Goal: Task Accomplishment & Management: Manage account settings

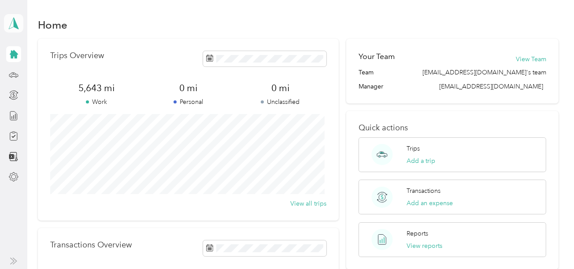
click at [14, 25] on polygon at bounding box center [16, 22] width 5 height 11
click at [141, 24] on div "Home" at bounding box center [298, 24] width 521 height 19
click at [13, 74] on icon at bounding box center [13, 73] width 0 height 1
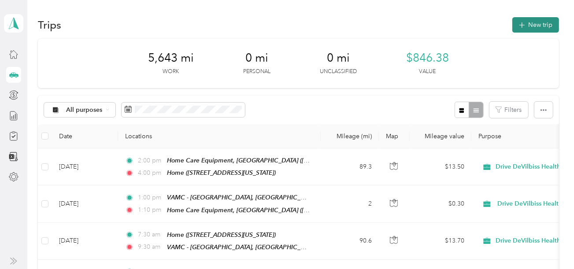
click at [517, 24] on icon "button" at bounding box center [522, 25] width 10 height 10
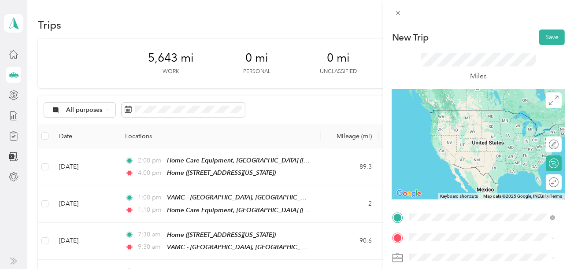
click at [447, 192] on span "[STREET_ADDRESS][US_STATE]" at bounding box center [470, 187] width 88 height 7
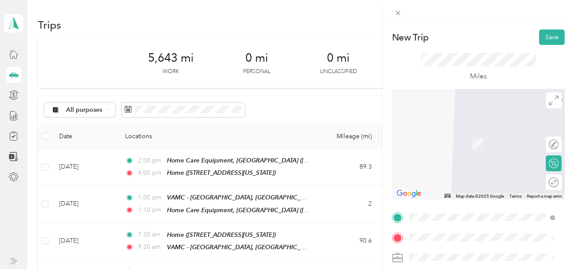
click at [468, 165] on strong "[PERSON_NAME] [GEOGRAPHIC_DATA]" at bounding box center [485, 161] width 119 height 8
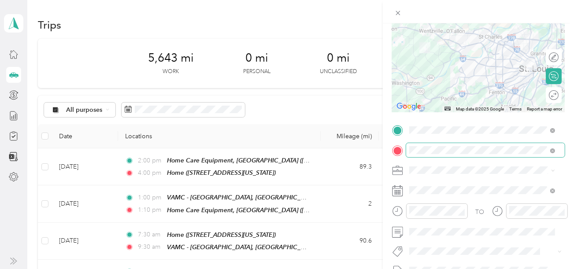
scroll to position [88, 0]
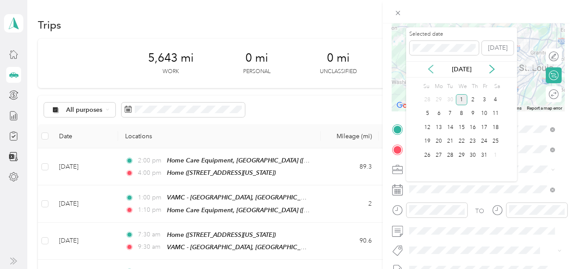
click at [430, 69] on icon at bounding box center [431, 69] width 4 height 8
click at [449, 114] on div "9" at bounding box center [450, 113] width 11 height 11
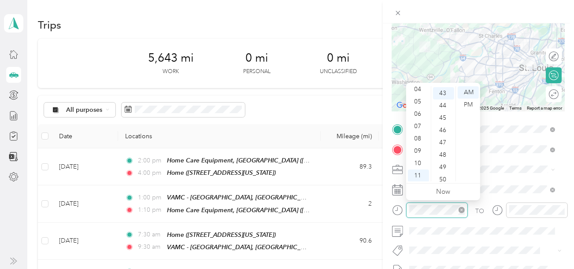
scroll to position [531, 0]
click at [418, 150] on div "09" at bounding box center [418, 151] width 21 height 12
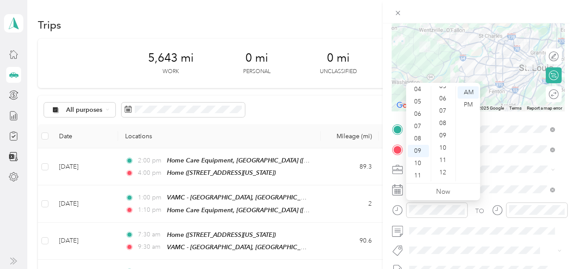
scroll to position [0, 0]
click at [439, 91] on div "00" at bounding box center [443, 92] width 21 height 12
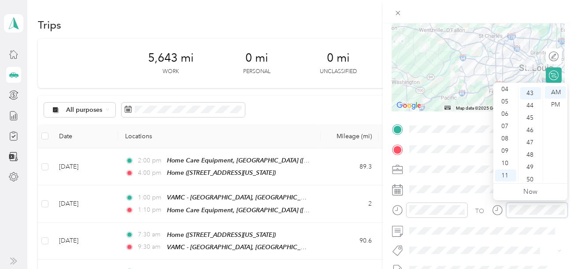
scroll to position [531, 0]
click at [503, 153] on div "09" at bounding box center [505, 151] width 21 height 12
click at [501, 163] on div "10" at bounding box center [505, 163] width 21 height 12
click at [530, 87] on div "00" at bounding box center [531, 91] width 21 height 12
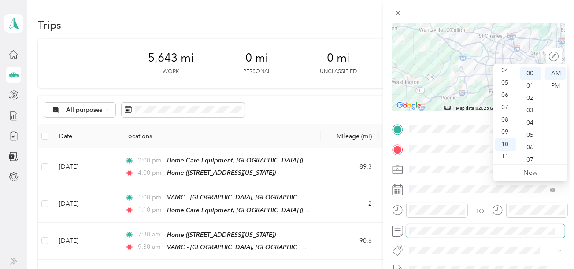
scroll to position [176, 0]
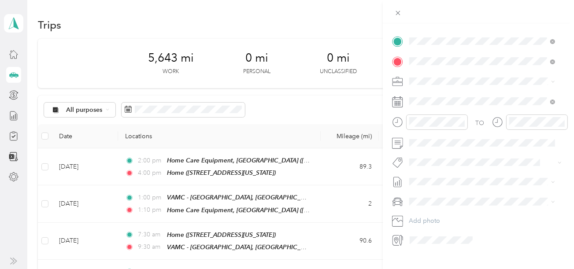
click at [478, 195] on span at bounding box center [485, 202] width 159 height 14
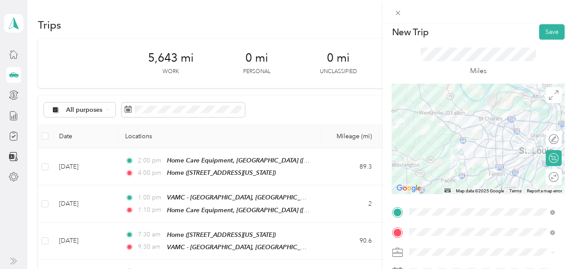
scroll to position [0, 0]
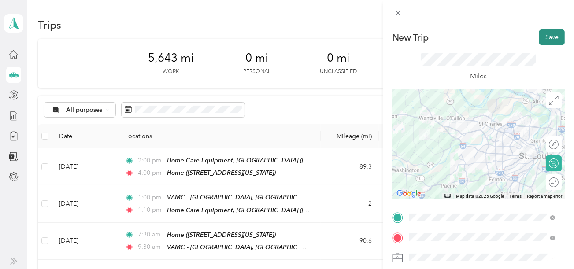
click at [544, 40] on button "Save" at bounding box center [553, 37] width 26 height 15
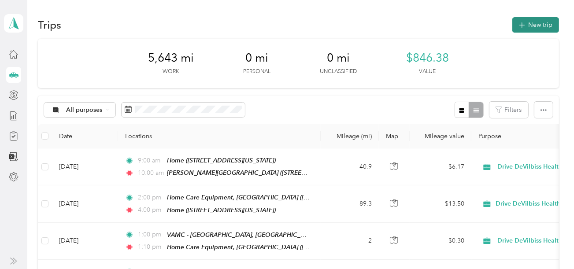
click at [532, 23] on button "New trip" at bounding box center [536, 24] width 47 height 15
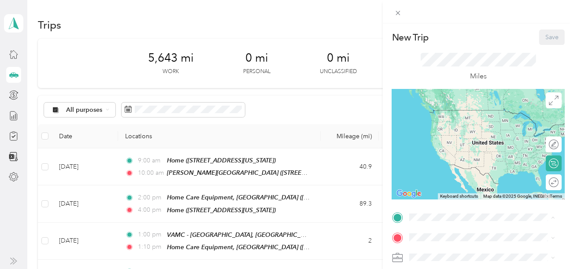
click at [444, 151] on div "[PERSON_NAME][GEOGRAPHIC_DATA] [STREET_ADDRESS][US_STATE]" at bounding box center [485, 146] width 119 height 19
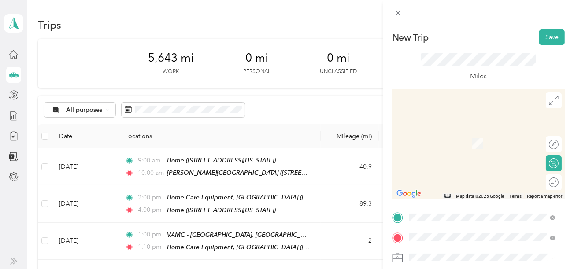
click at [443, 213] on div "Home [STREET_ADDRESS][US_STATE]" at bounding box center [470, 203] width 88 height 19
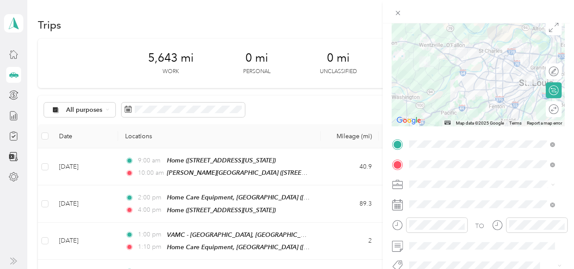
scroll to position [88, 0]
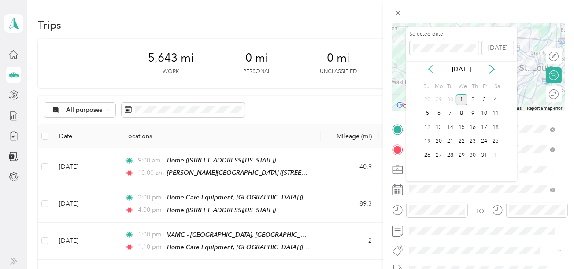
click at [430, 67] on icon at bounding box center [431, 69] width 9 height 9
click at [449, 111] on div "9" at bounding box center [450, 113] width 11 height 11
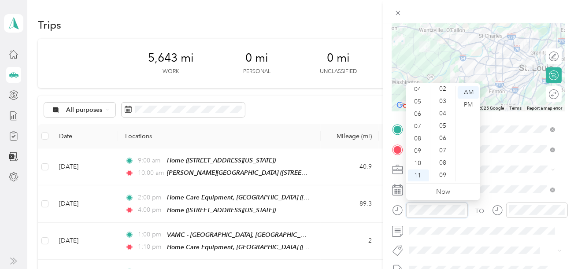
scroll to position [0, 0]
click at [443, 92] on div "00" at bounding box center [443, 92] width 21 height 12
click at [415, 92] on div "12" at bounding box center [418, 92] width 21 height 12
click at [471, 103] on div "PM" at bounding box center [468, 105] width 21 height 12
click at [510, 173] on span at bounding box center [485, 170] width 159 height 14
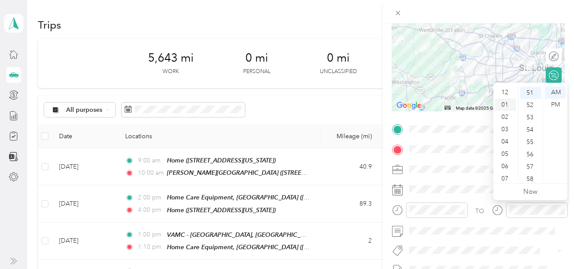
click at [503, 104] on div "01" at bounding box center [505, 105] width 21 height 12
click at [529, 88] on div "00" at bounding box center [531, 92] width 21 height 12
click at [556, 104] on div "PM" at bounding box center [555, 105] width 21 height 12
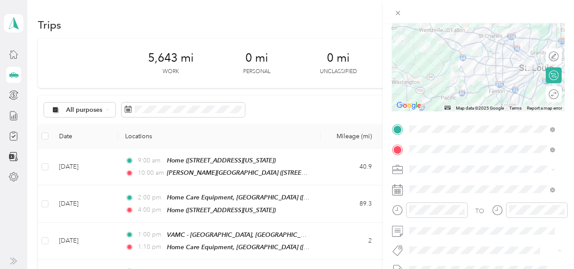
click at [486, 246] on div at bounding box center [478, 250] width 144 height 9
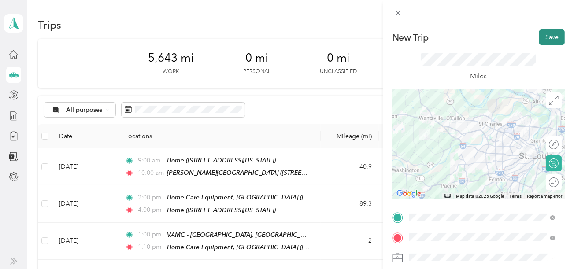
click at [545, 36] on button "Save" at bounding box center [553, 37] width 26 height 15
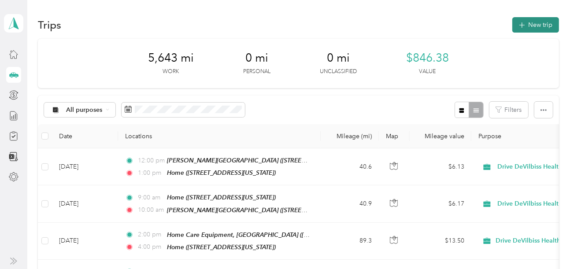
click at [536, 24] on button "New trip" at bounding box center [536, 24] width 47 height 15
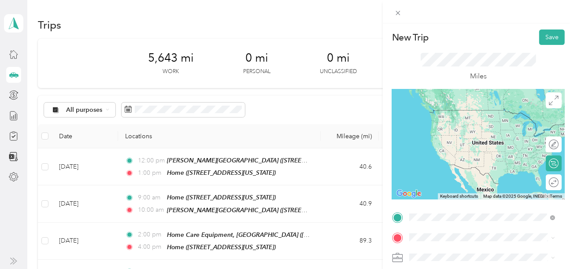
click at [446, 193] on div "Home [STREET_ADDRESS][US_STATE]" at bounding box center [470, 183] width 88 height 19
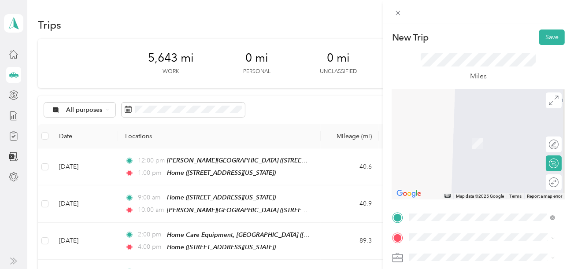
click at [454, 134] on span "[STREET_ADDRESS][US_STATE]" at bounding box center [470, 131] width 88 height 8
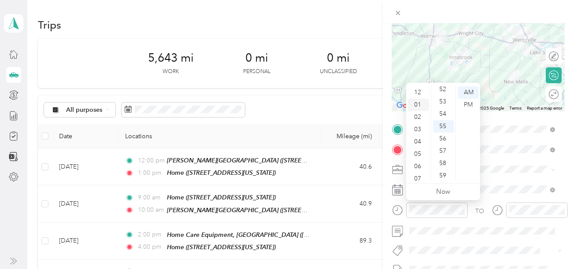
click at [415, 107] on div "01" at bounding box center [418, 105] width 21 height 12
click at [441, 92] on div "00" at bounding box center [443, 92] width 21 height 12
click at [465, 103] on div "PM" at bounding box center [468, 105] width 21 height 12
click at [473, 223] on div "TO" at bounding box center [478, 214] width 173 height 22
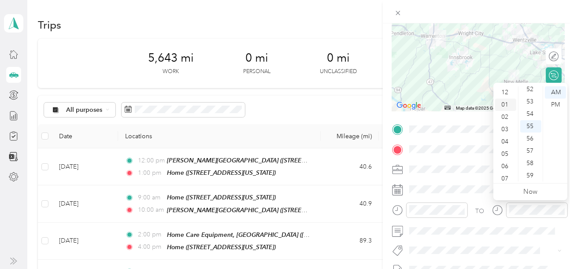
click at [504, 104] on div "01" at bounding box center [505, 105] width 21 height 12
click at [531, 100] on div "35" at bounding box center [531, 100] width 21 height 12
click at [562, 104] on div "PM" at bounding box center [555, 105] width 21 height 12
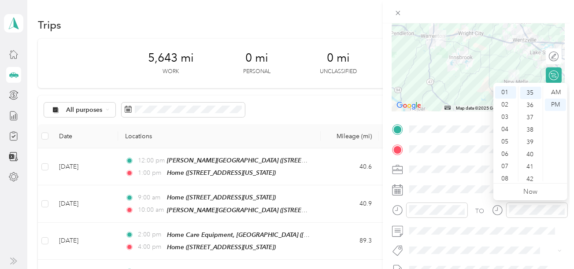
click at [483, 238] on div "TO Add photo" at bounding box center [478, 229] width 173 height 213
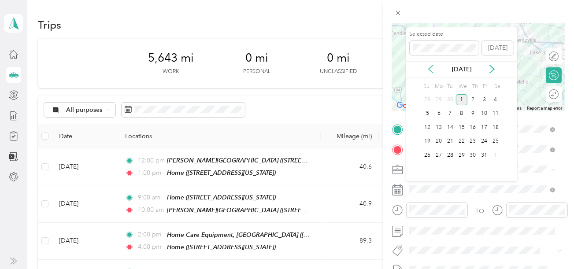
click at [432, 71] on icon at bounding box center [431, 69] width 4 height 8
click at [460, 113] on div "10" at bounding box center [461, 113] width 11 height 11
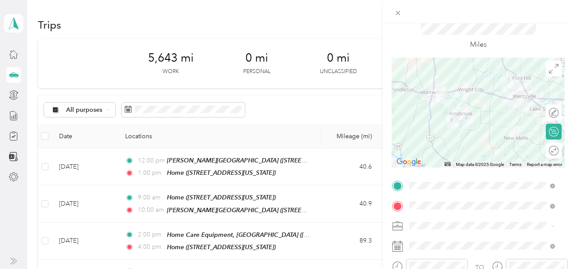
scroll to position [0, 0]
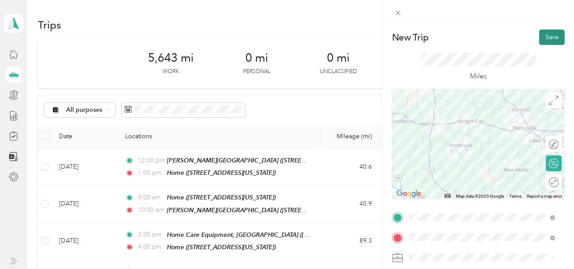
click at [546, 37] on button "Save" at bounding box center [553, 37] width 26 height 15
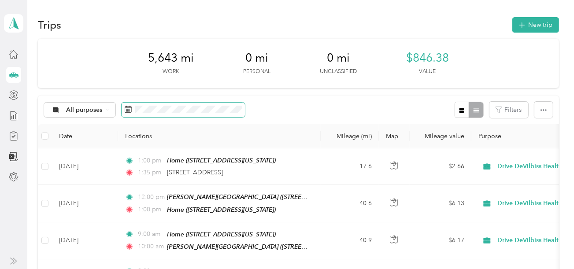
click at [127, 109] on icon at bounding box center [128, 109] width 7 height 7
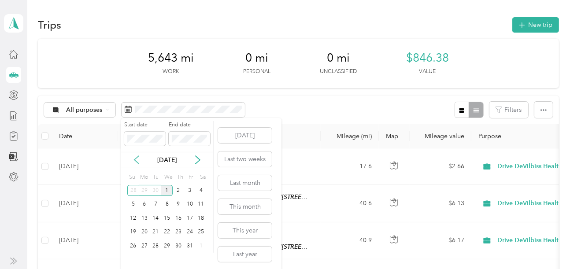
click at [135, 159] on icon at bounding box center [136, 160] width 9 height 9
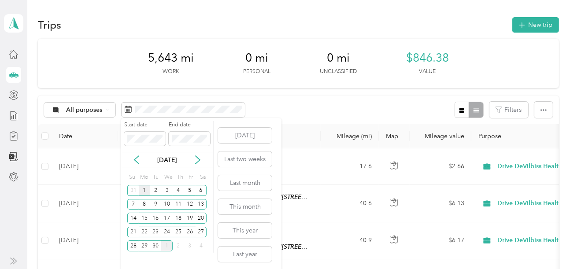
click at [144, 189] on div "1" at bounding box center [144, 190] width 11 height 11
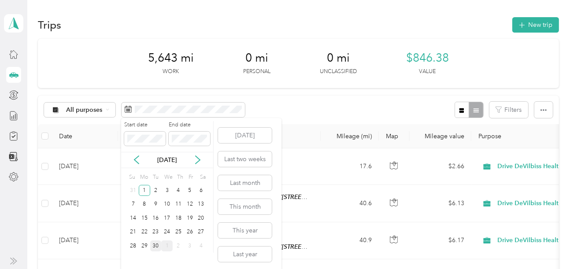
click at [157, 246] on div "30" at bounding box center [155, 246] width 11 height 11
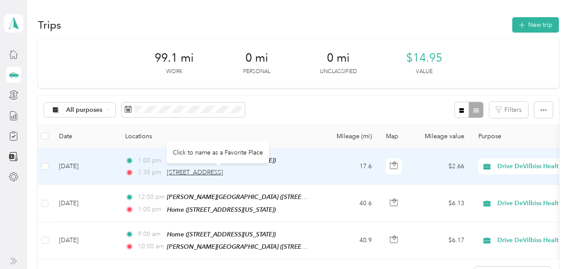
click at [223, 173] on span "[STREET_ADDRESS]" at bounding box center [195, 172] width 56 height 7
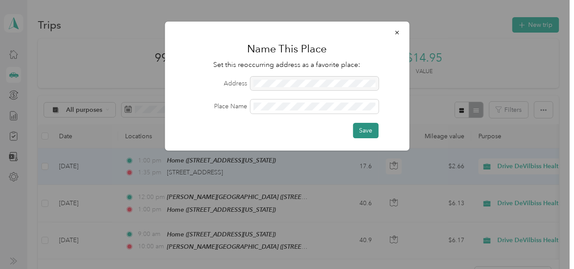
drag, startPoint x: 358, startPoint y: 128, endPoint x: 309, endPoint y: 127, distance: 48.9
click at [358, 128] on button "Save" at bounding box center [366, 130] width 26 height 15
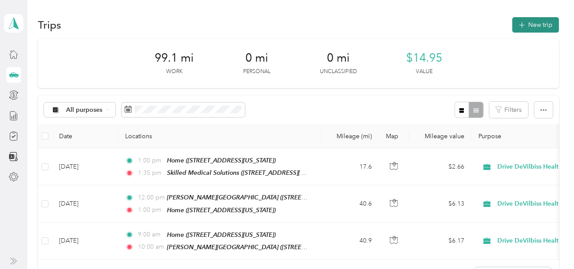
click at [545, 23] on button "New trip" at bounding box center [536, 24] width 47 height 15
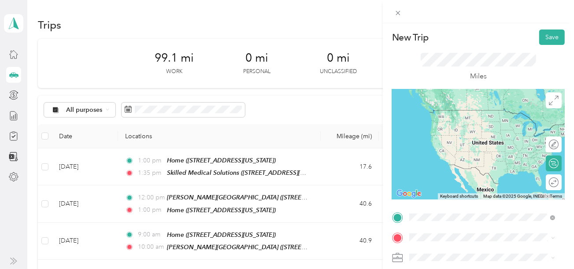
click at [480, 124] on div "Skilled Medical Solutions [STREET_ADDRESS][US_STATE]" at bounding box center [470, 118] width 88 height 19
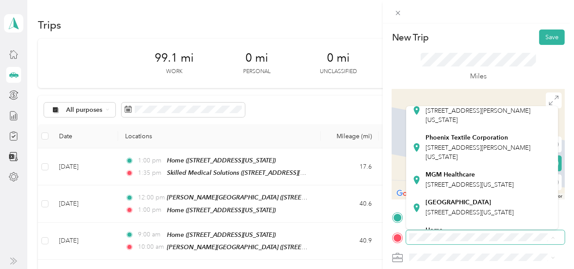
scroll to position [132, 0]
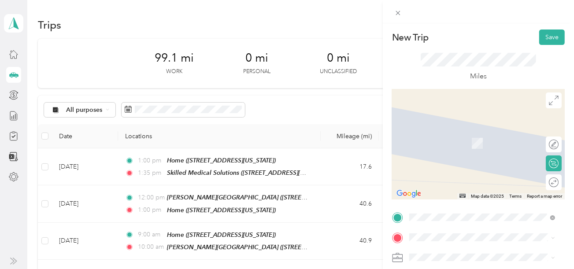
click at [458, 169] on span "[STREET_ADDRESS][US_STATE]" at bounding box center [470, 164] width 88 height 7
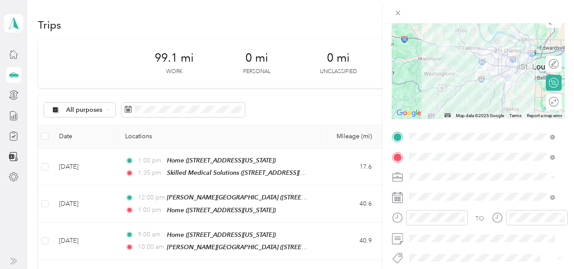
scroll to position [88, 0]
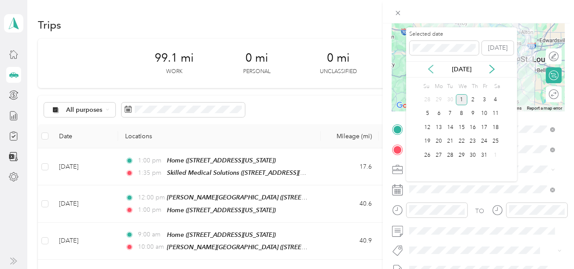
click at [430, 70] on icon at bounding box center [431, 69] width 4 height 8
click at [462, 114] on div "10" at bounding box center [461, 113] width 11 height 11
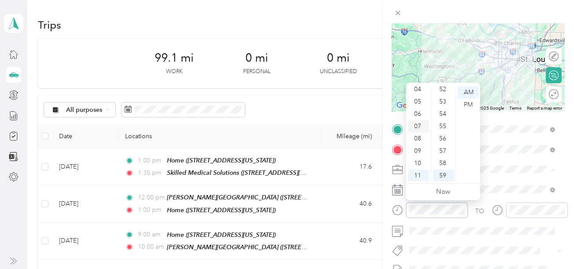
scroll to position [0, 0]
click at [412, 104] on div "01" at bounding box center [418, 105] width 21 height 12
click at [443, 145] on div "35" at bounding box center [443, 144] width 21 height 12
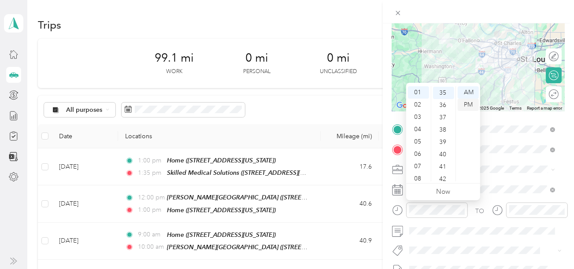
click at [466, 104] on div "PM" at bounding box center [468, 105] width 21 height 12
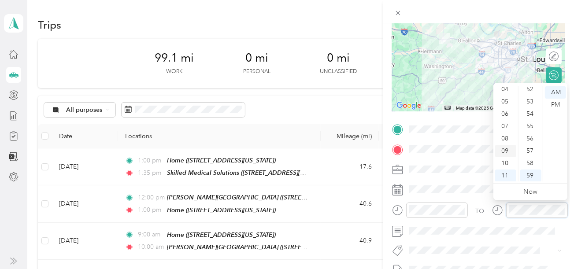
scroll to position [0, 0]
click at [505, 118] on div "02" at bounding box center [505, 117] width 21 height 12
click at [529, 100] on div "35" at bounding box center [531, 100] width 21 height 12
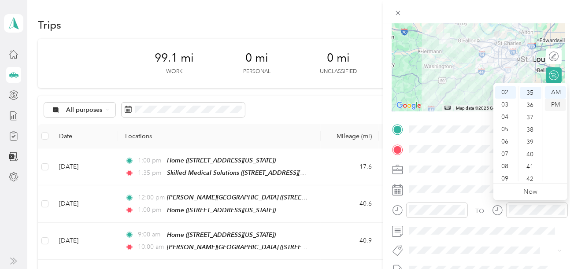
click at [557, 104] on div "PM" at bounding box center [555, 105] width 21 height 12
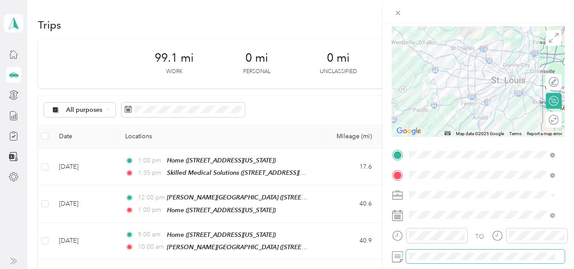
scroll to position [0, 0]
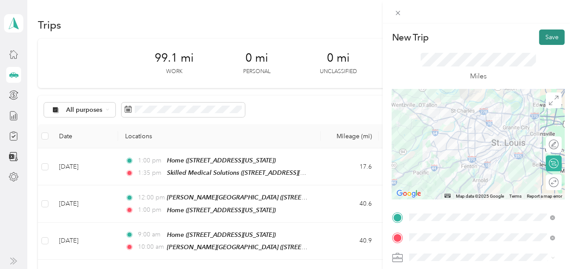
click at [546, 36] on button "Save" at bounding box center [553, 37] width 26 height 15
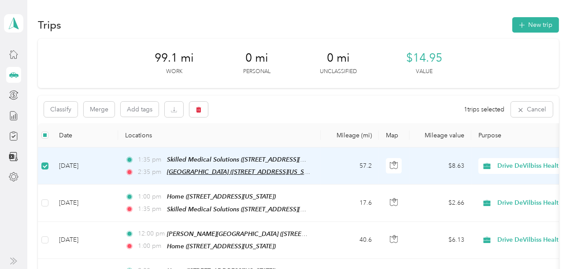
click at [204, 170] on span "[GEOGRAPHIC_DATA] ([STREET_ADDRESS][US_STATE])" at bounding box center [243, 171] width 153 height 7
click at [317, 97] on div "Classify Merge Add tags 1 trips selected Cancel" at bounding box center [298, 110] width 521 height 28
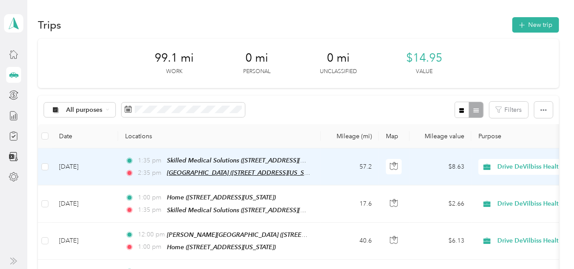
click at [176, 171] on span "[GEOGRAPHIC_DATA] ([STREET_ADDRESS][US_STATE])" at bounding box center [243, 172] width 153 height 7
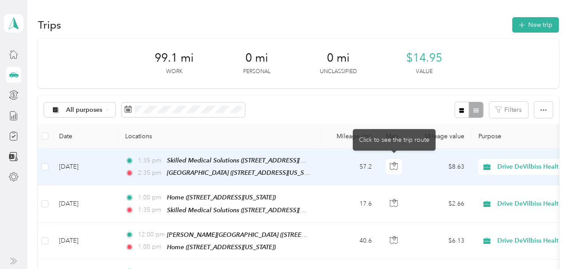
click at [413, 164] on td "$8.63" at bounding box center [441, 167] width 62 height 37
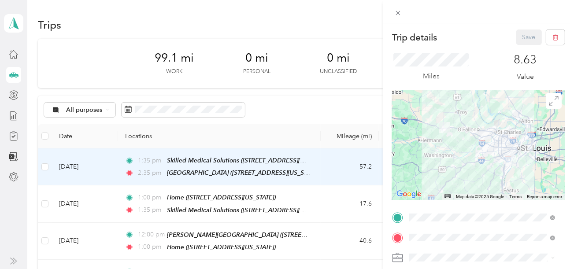
click at [46, 168] on div "Trip details Save This trip cannot be edited because it is either under review,…" at bounding box center [287, 134] width 574 height 269
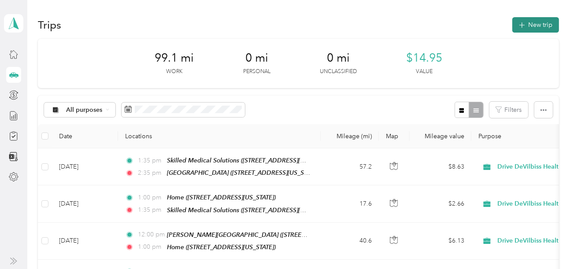
click at [522, 23] on icon "button" at bounding box center [522, 25] width 10 height 10
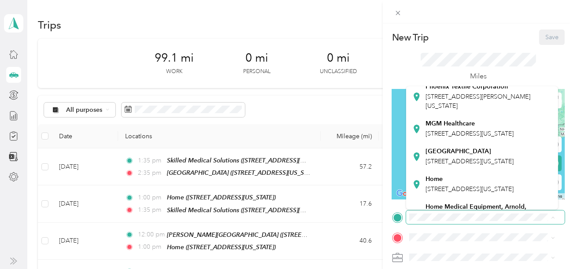
scroll to position [132, 0]
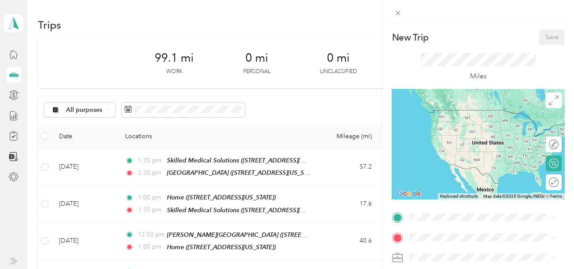
click at [453, 152] on span "[STREET_ADDRESS][US_STATE]" at bounding box center [470, 148] width 88 height 7
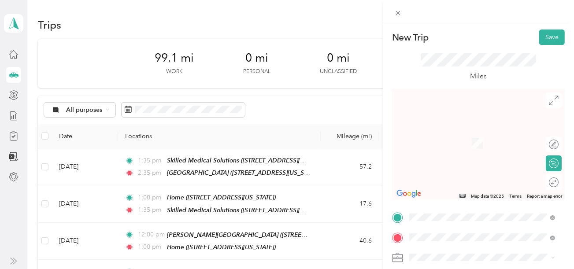
click at [443, 213] on div "Home [STREET_ADDRESS][US_STATE]" at bounding box center [470, 203] width 88 height 19
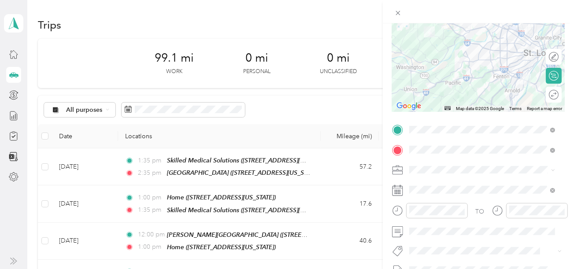
scroll to position [88, 0]
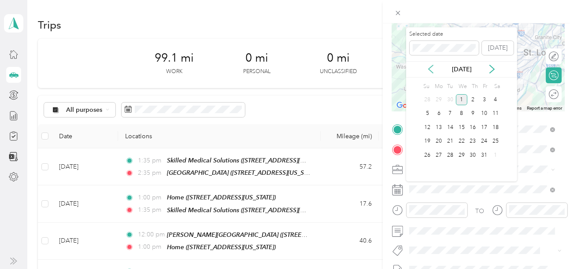
click at [432, 70] on icon at bounding box center [431, 69] width 9 height 9
click at [462, 113] on div "10" at bounding box center [461, 113] width 11 height 11
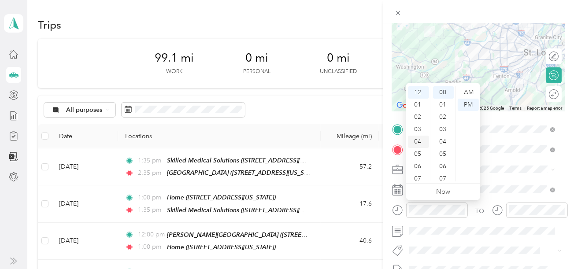
click at [413, 141] on div "04" at bounding box center [418, 142] width 21 height 12
click at [442, 90] on div "00" at bounding box center [443, 92] width 21 height 12
click at [465, 104] on div "PM" at bounding box center [468, 105] width 21 height 12
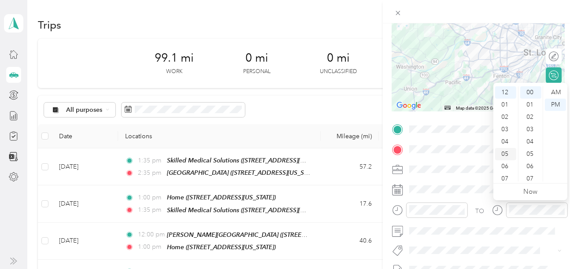
click at [508, 156] on div "05" at bounding box center [505, 154] width 21 height 12
click at [530, 152] on div "30" at bounding box center [531, 154] width 21 height 12
click at [555, 106] on div "PM" at bounding box center [555, 105] width 21 height 12
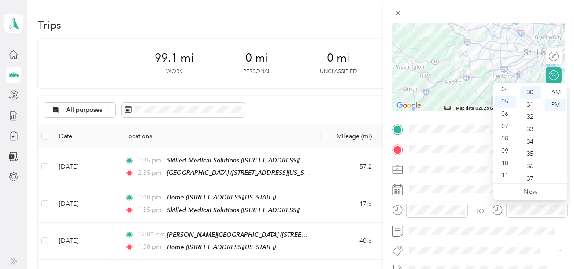
click at [490, 240] on div "TO Add photo" at bounding box center [478, 229] width 173 height 213
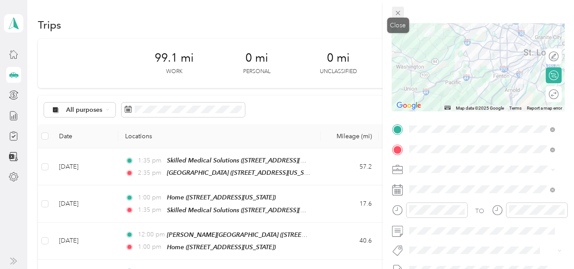
click at [401, 11] on icon at bounding box center [398, 12] width 7 height 7
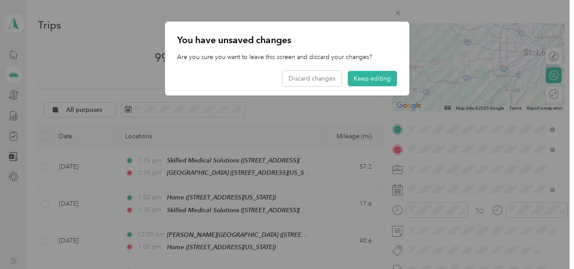
click at [383, 81] on button "Keep editing" at bounding box center [372, 78] width 49 height 15
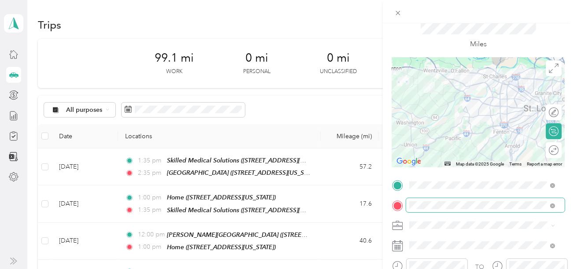
scroll to position [0, 0]
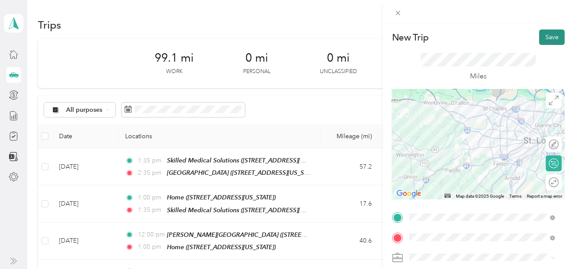
click at [555, 36] on button "Save" at bounding box center [553, 37] width 26 height 15
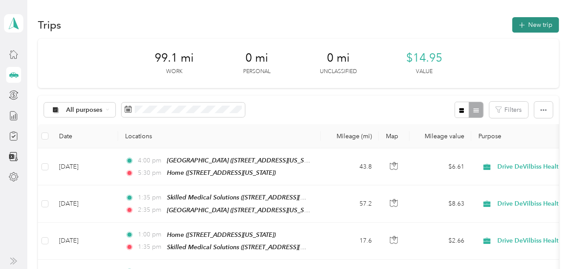
click at [529, 24] on button "New trip" at bounding box center [536, 24] width 47 height 15
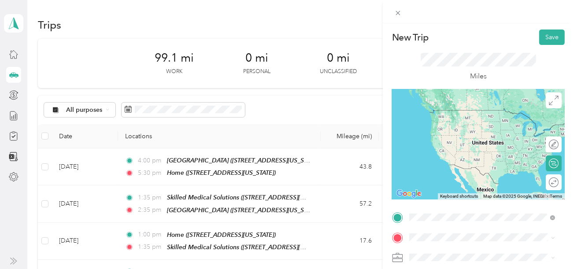
click at [446, 192] on span "[STREET_ADDRESS][US_STATE]" at bounding box center [470, 187] width 88 height 7
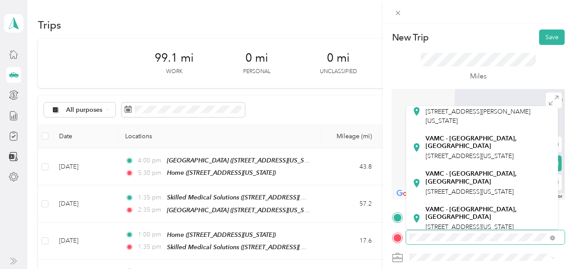
scroll to position [88, 0]
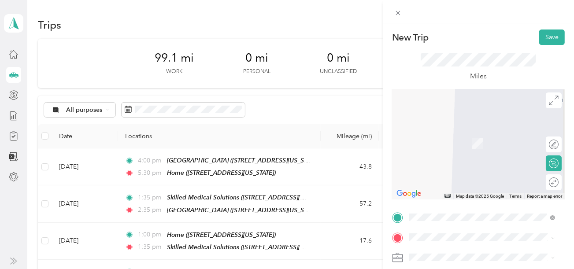
click at [469, 158] on div "[GEOGRAPHIC_DATA][STREET_ADDRESS][US_STATE][GEOGRAPHIC_DATA]" at bounding box center [489, 144] width 127 height 26
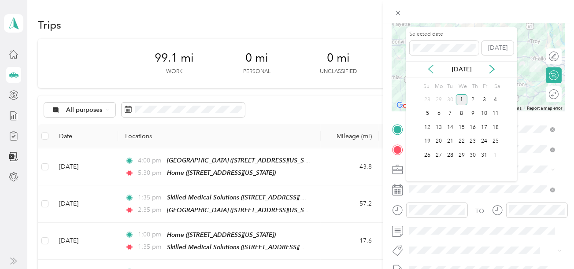
click at [431, 69] on icon at bounding box center [431, 69] width 9 height 9
click at [460, 124] on div "17" at bounding box center [461, 127] width 11 height 11
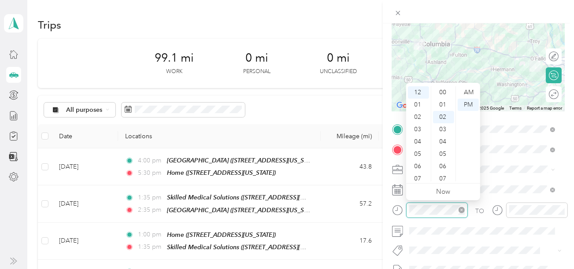
scroll to position [25, 0]
click at [420, 177] on div "07" at bounding box center [418, 179] width 21 height 12
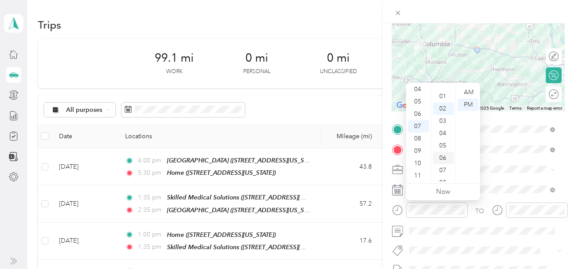
scroll to position [0, 0]
click at [444, 90] on div "00" at bounding box center [443, 92] width 21 height 12
click at [472, 93] on div "AM" at bounding box center [468, 92] width 21 height 12
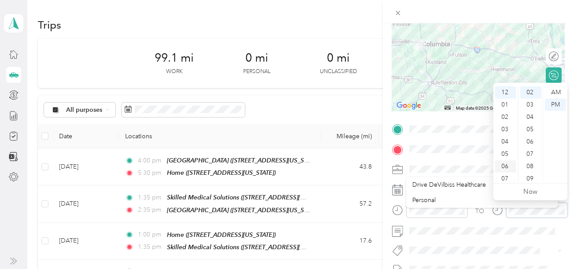
scroll to position [44, 0]
click at [503, 157] on div "09" at bounding box center [505, 160] width 21 height 12
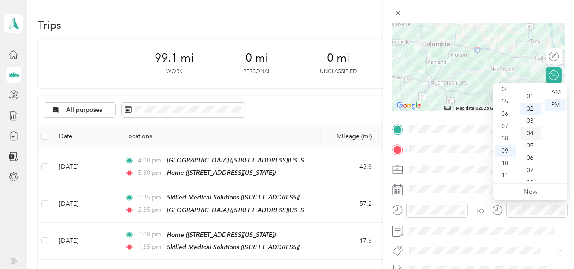
scroll to position [0, 0]
click at [530, 91] on div "00" at bounding box center [531, 92] width 21 height 12
click at [553, 91] on div "AM" at bounding box center [555, 92] width 21 height 12
click at [365, 67] on div "New Trip Save This trip cannot be edited because it is either under review, app…" at bounding box center [287, 134] width 574 height 269
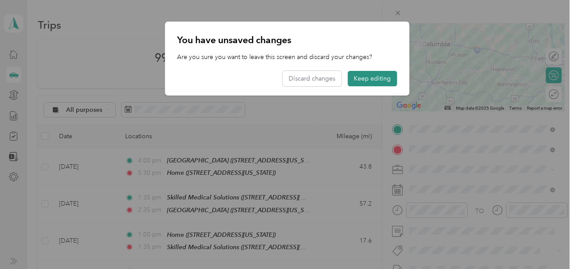
click at [392, 81] on button "Keep editing" at bounding box center [372, 78] width 49 height 15
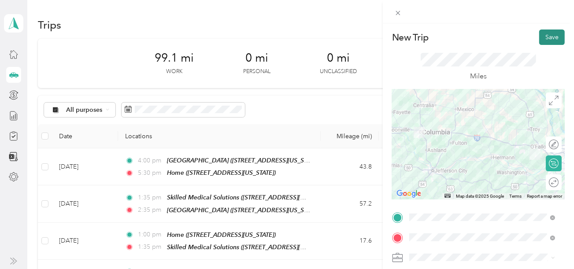
drag, startPoint x: 548, startPoint y: 34, endPoint x: 542, endPoint y: 37, distance: 7.1
click at [548, 34] on button "Save" at bounding box center [553, 37] width 26 height 15
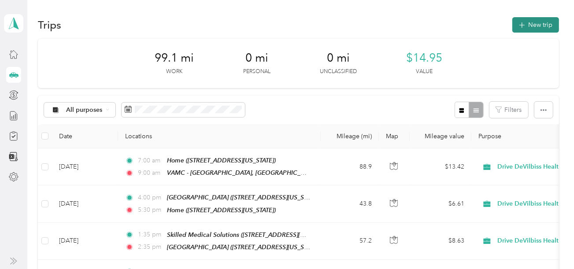
click at [539, 23] on button "New trip" at bounding box center [536, 24] width 47 height 15
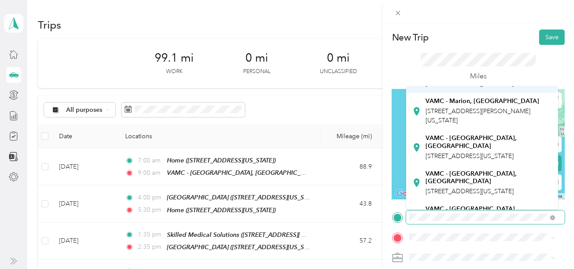
scroll to position [88, 0]
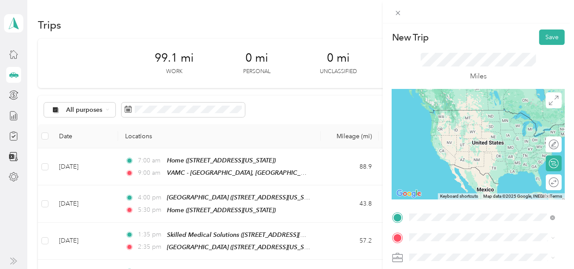
click at [470, 139] on span "[STREET_ADDRESS][US_STATE]" at bounding box center [470, 135] width 88 height 7
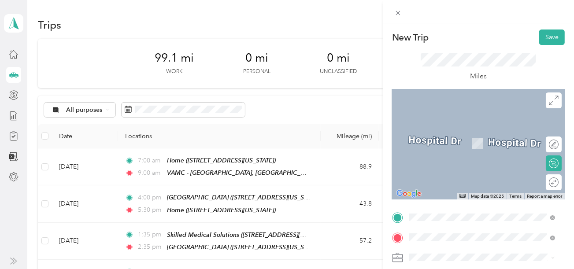
click at [441, 212] on span "[STREET_ADDRESS][US_STATE]" at bounding box center [470, 208] width 88 height 7
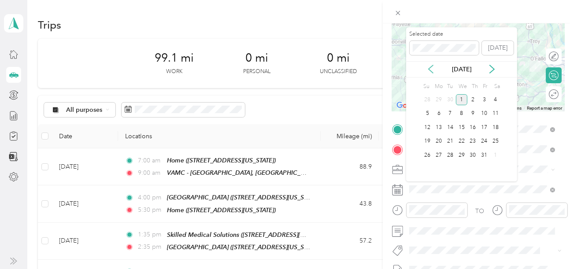
click at [432, 67] on icon at bounding box center [431, 69] width 9 height 9
click at [462, 125] on div "17" at bounding box center [461, 127] width 11 height 11
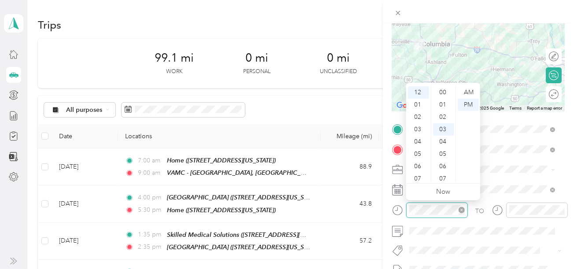
scroll to position [37, 0]
click at [417, 105] on div "01" at bounding box center [418, 105] width 21 height 12
click at [443, 93] on div "00" at bounding box center [443, 92] width 21 height 12
click at [466, 103] on div "PM" at bounding box center [468, 105] width 21 height 12
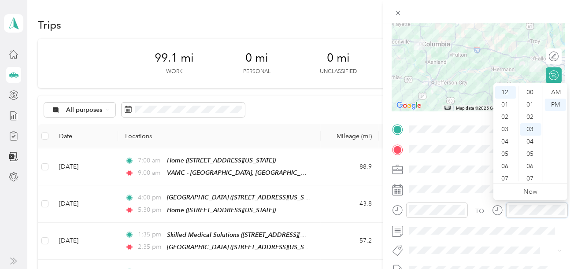
scroll to position [37, 0]
click at [504, 129] on div "03" at bounding box center [505, 129] width 21 height 12
click at [526, 161] on div "30" at bounding box center [531, 161] width 21 height 12
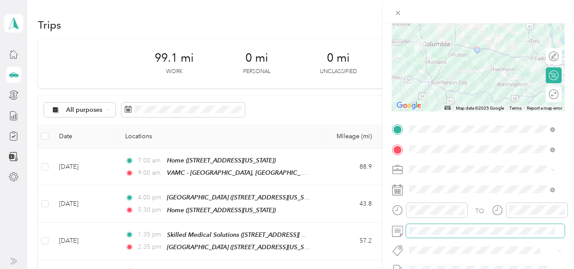
scroll to position [0, 0]
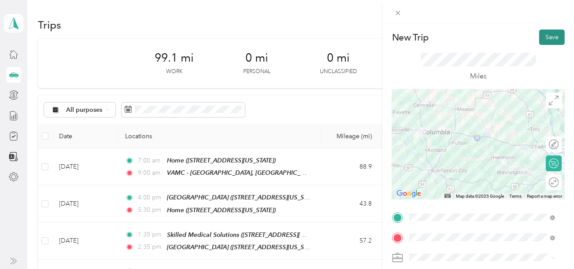
click at [546, 37] on button "Save" at bounding box center [553, 37] width 26 height 15
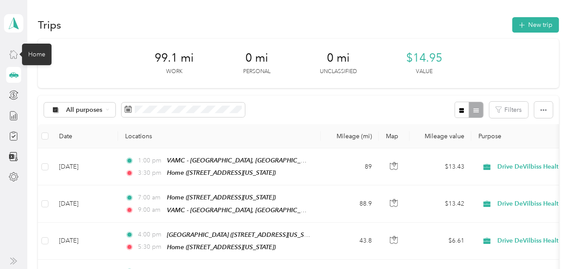
click at [14, 56] on icon at bounding box center [14, 54] width 10 height 10
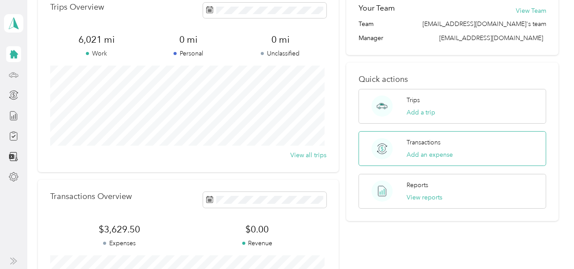
scroll to position [88, 0]
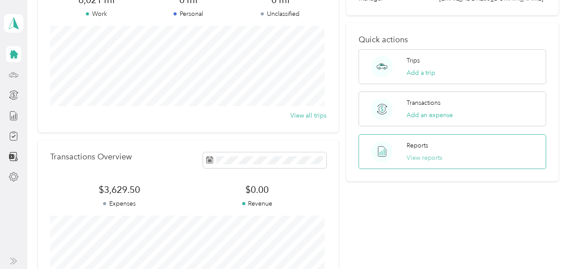
click at [433, 158] on button "View reports" at bounding box center [425, 157] width 36 height 9
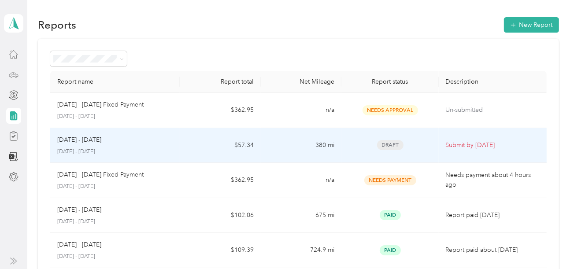
click at [94, 146] on div "[DATE] - [DATE] [DATE] - [DATE]" at bounding box center [114, 145] width 115 height 21
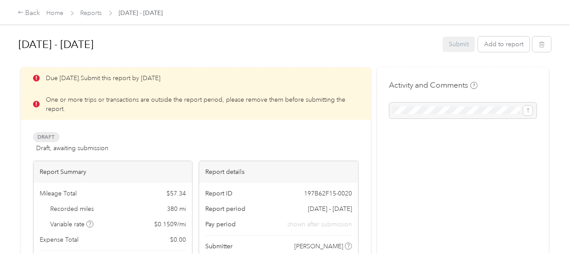
click at [37, 105] on icon at bounding box center [36, 104] width 7 height 7
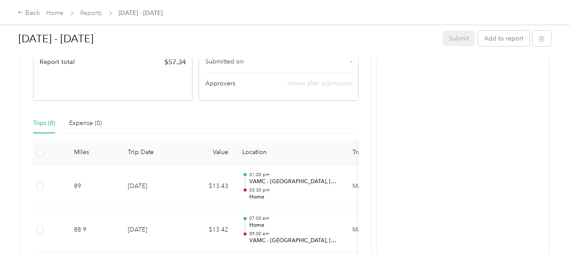
scroll to position [220, 0]
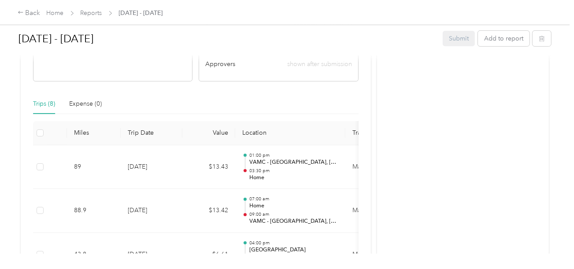
click at [41, 104] on div "Trips (8)" at bounding box center [44, 104] width 22 height 10
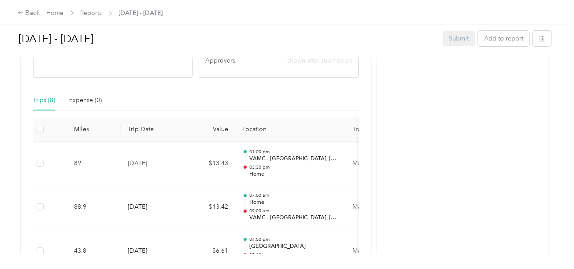
scroll to position [0, 0]
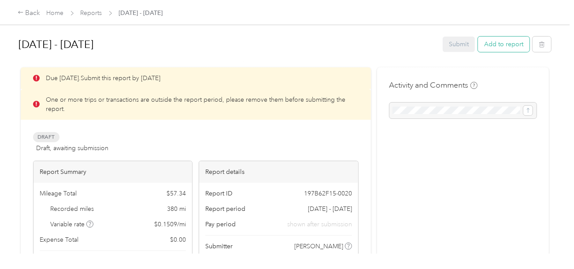
click at [500, 46] on button "Add to report" at bounding box center [504, 44] width 52 height 15
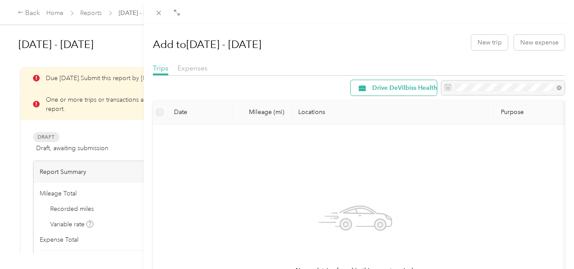
click at [387, 87] on span "Drive DeVilbiss Healthcare" at bounding box center [410, 88] width 77 height 6
click at [287, 164] on div "No work trips found in this report period." at bounding box center [355, 237] width 391 height 210
click at [82, 101] on div "Add to [DATE] - [DATE] New trip New expense Trips Expenses Drive DeVilbiss Heal…" at bounding box center [287, 134] width 574 height 269
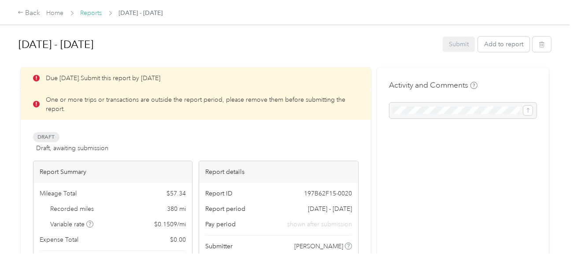
click at [86, 13] on link "Reports" at bounding box center [92, 12] width 22 height 7
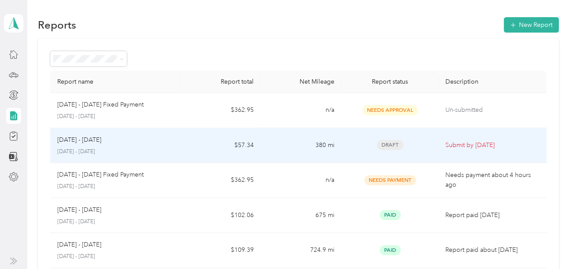
click at [451, 144] on p "Submit by [DATE]" at bounding box center [493, 146] width 94 height 10
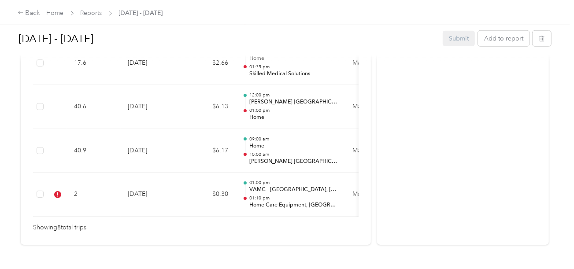
scroll to position [400, 0]
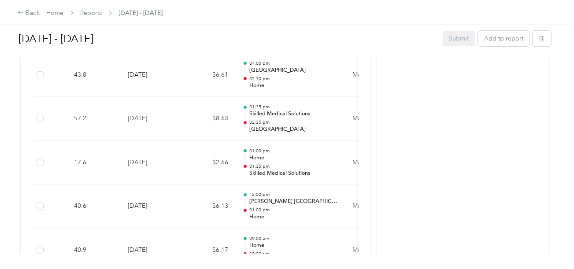
click at [459, 42] on div "Submit Add to report" at bounding box center [497, 38] width 108 height 15
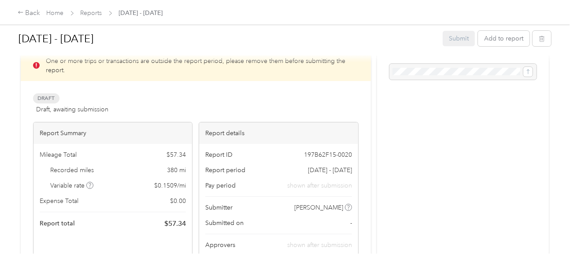
scroll to position [0, 0]
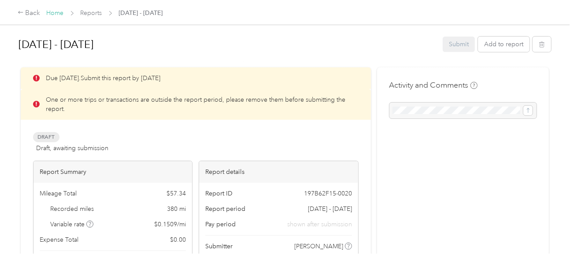
click at [52, 12] on link "Home" at bounding box center [55, 12] width 17 height 7
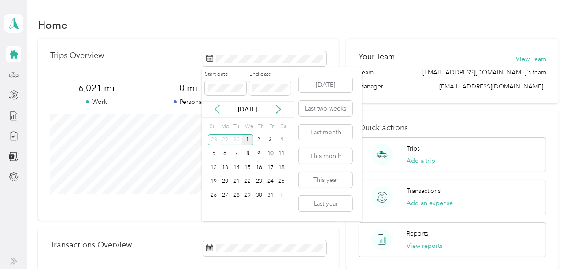
click at [215, 108] on icon at bounding box center [217, 109] width 9 height 9
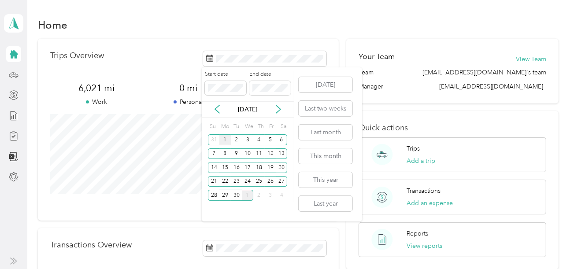
click at [224, 140] on div "1" at bounding box center [225, 139] width 11 height 11
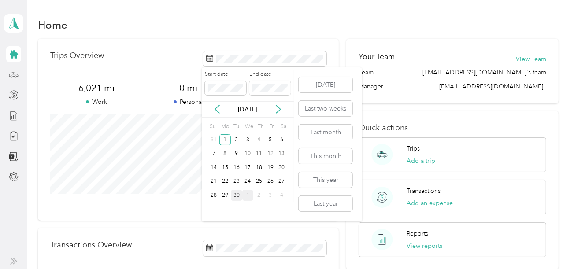
click at [237, 193] on div "30" at bounding box center [236, 195] width 11 height 11
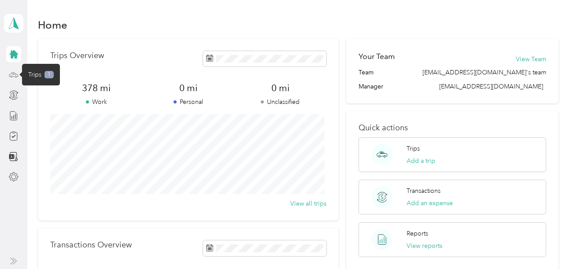
click at [12, 72] on icon at bounding box center [14, 75] width 10 height 10
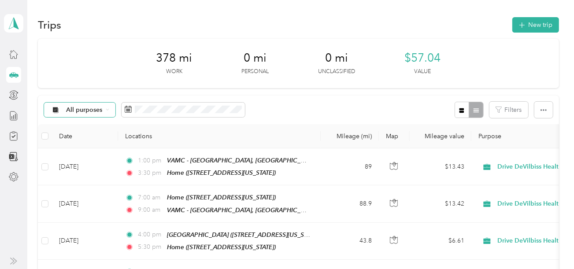
click at [107, 110] on icon at bounding box center [107, 109] width 2 height 1
click at [108, 158] on li "Drive DeVilbiss Healthcare" at bounding box center [96, 156] width 105 height 15
click at [15, 22] on polygon at bounding box center [16, 22] width 5 height 11
click at [156, 15] on div "Trips New trip 378 mi Work 0 mi Personal 0 mi Unclassified $57.04 Value Drive D…" at bounding box center [298, 259] width 543 height 518
click at [14, 56] on icon at bounding box center [14, 54] width 10 height 10
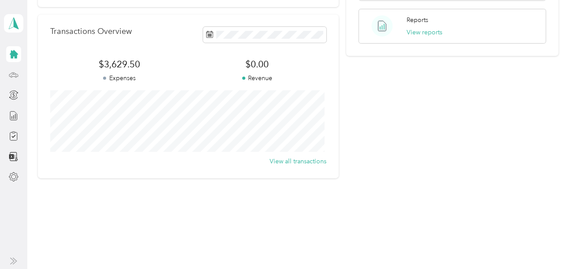
scroll to position [170, 0]
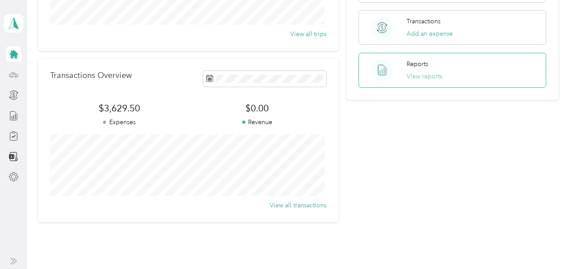
click at [421, 74] on button "View reports" at bounding box center [425, 76] width 36 height 9
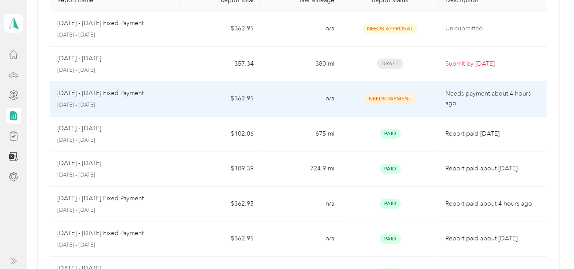
scroll to position [37, 0]
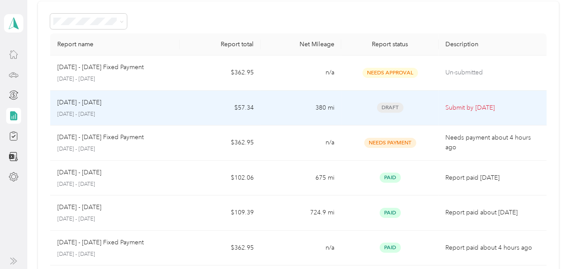
click at [460, 105] on p "Submit by [DATE]" at bounding box center [493, 108] width 94 height 10
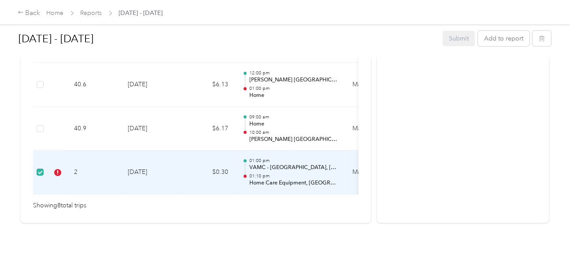
scroll to position [0, 210]
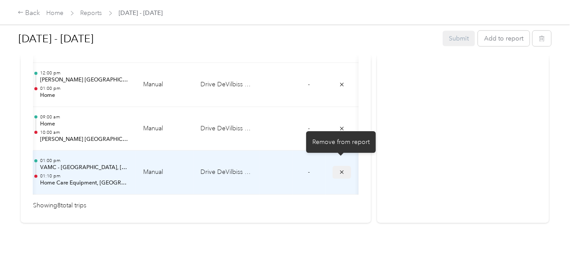
click at [339, 169] on icon "submit" at bounding box center [342, 172] width 6 height 6
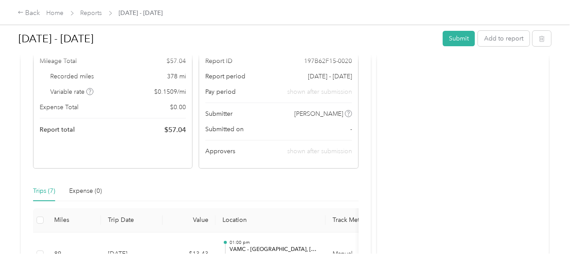
scroll to position [0, 0]
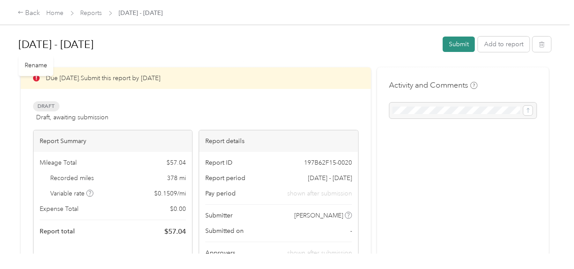
click at [459, 45] on button "Submit" at bounding box center [459, 44] width 32 height 15
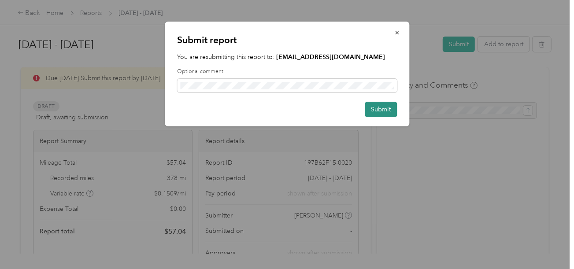
click at [375, 108] on button "Submit" at bounding box center [381, 109] width 32 height 15
